Goal: Information Seeking & Learning: Learn about a topic

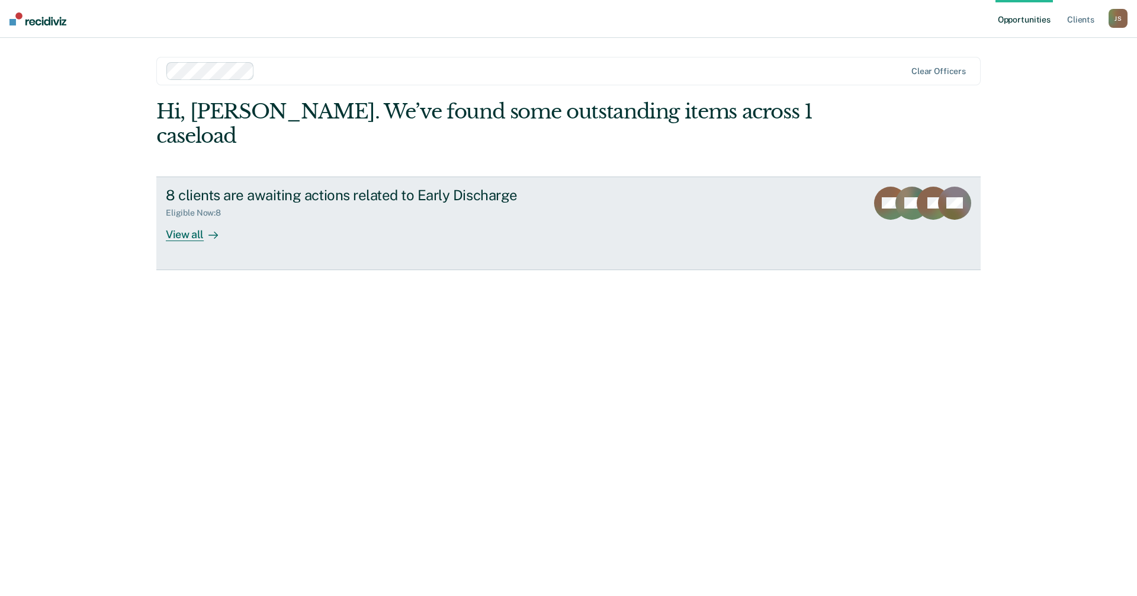
drag, startPoint x: 276, startPoint y: 280, endPoint x: 224, endPoint y: 210, distance: 86.8
click at [275, 280] on div "Hi, [PERSON_NAME]. We’ve found some outstanding items across 1 caseload 8 clien…" at bounding box center [568, 330] width 824 height 463
click at [186, 218] on div "View all" at bounding box center [199, 229] width 66 height 23
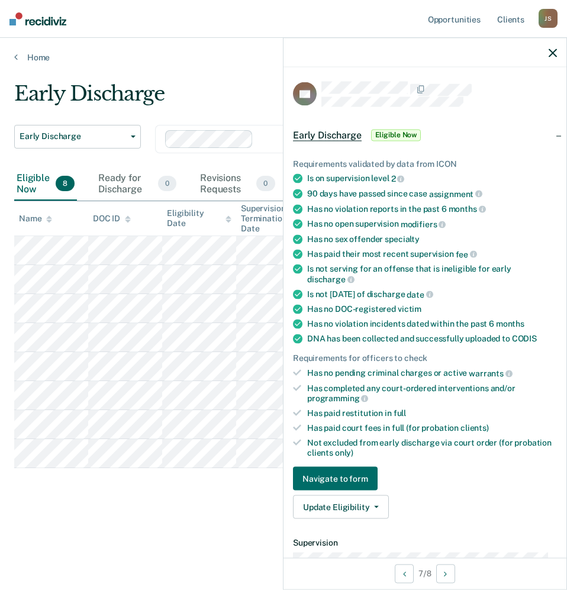
scroll to position [59, 0]
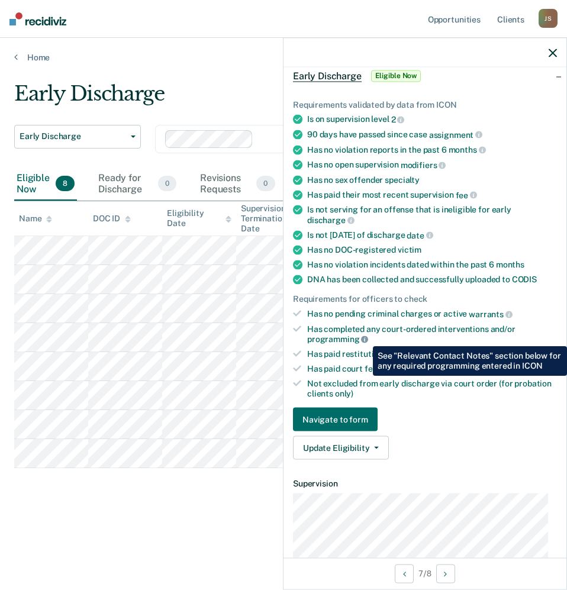
click at [364, 337] on icon at bounding box center [364, 339] width 7 height 7
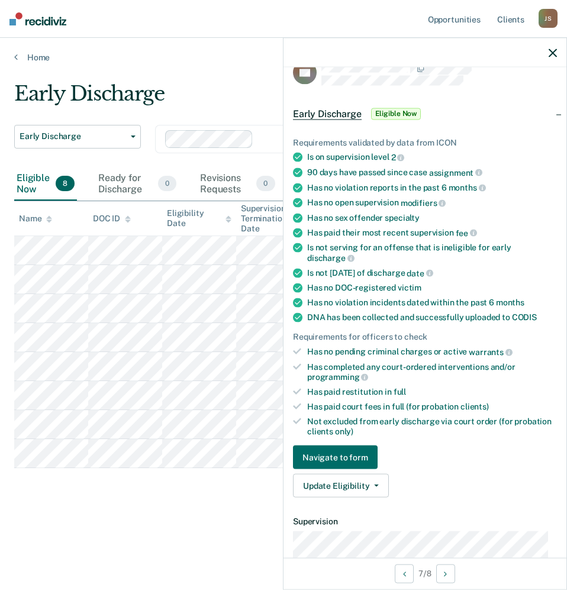
scroll to position [0, 0]
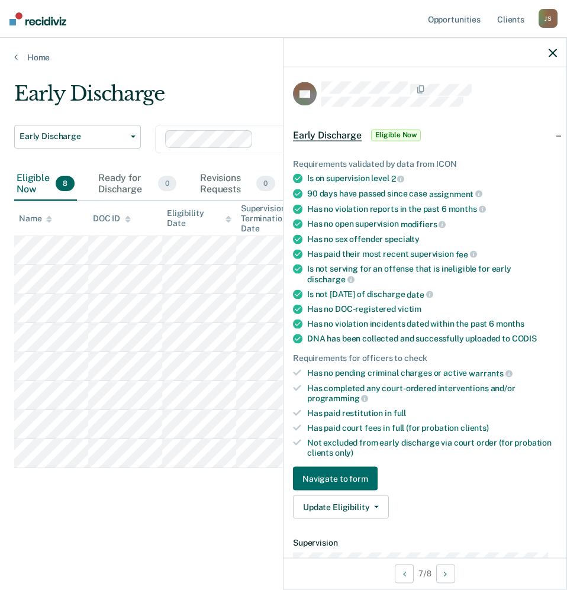
click at [419, 197] on div "90 days have passed since case assignment" at bounding box center [432, 194] width 250 height 11
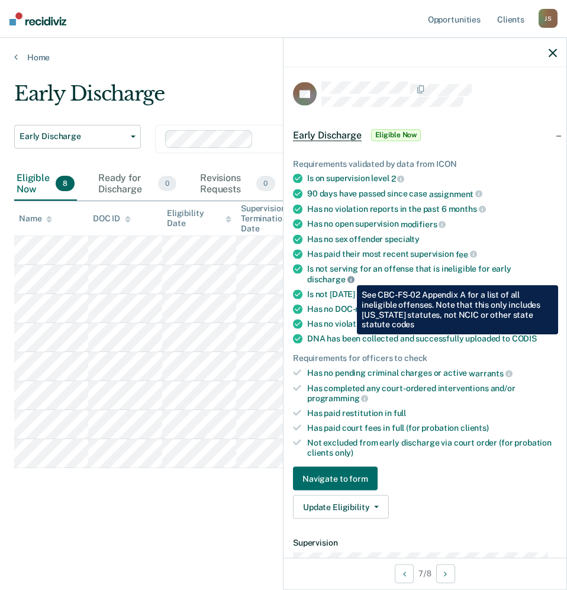
click at [348, 276] on icon at bounding box center [350, 279] width 7 height 7
